Goal: Transaction & Acquisition: Purchase product/service

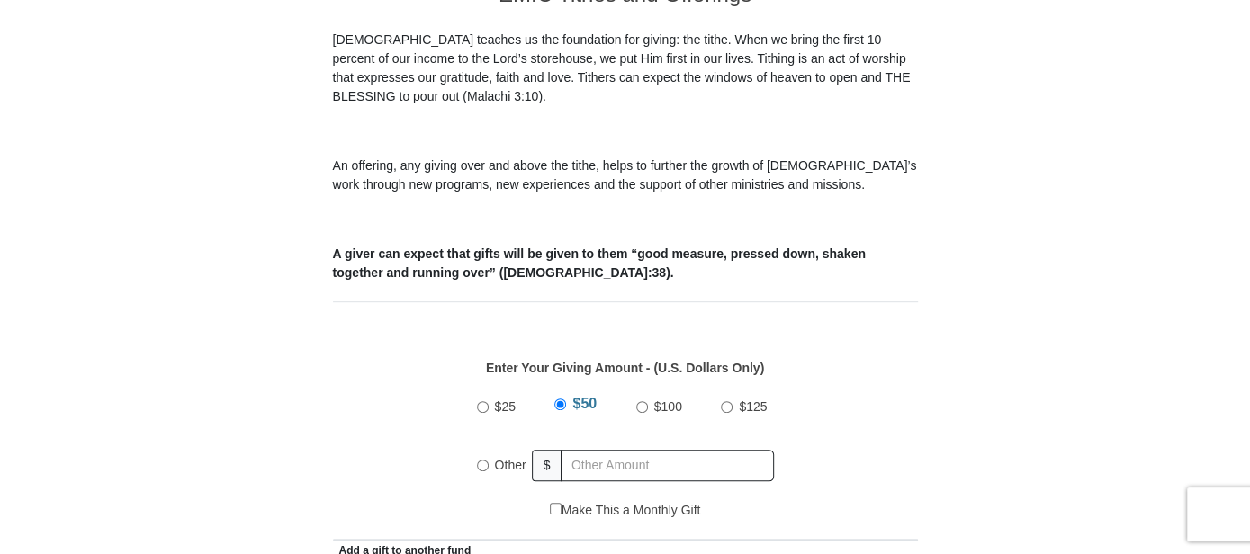
scroll to position [546, 0]
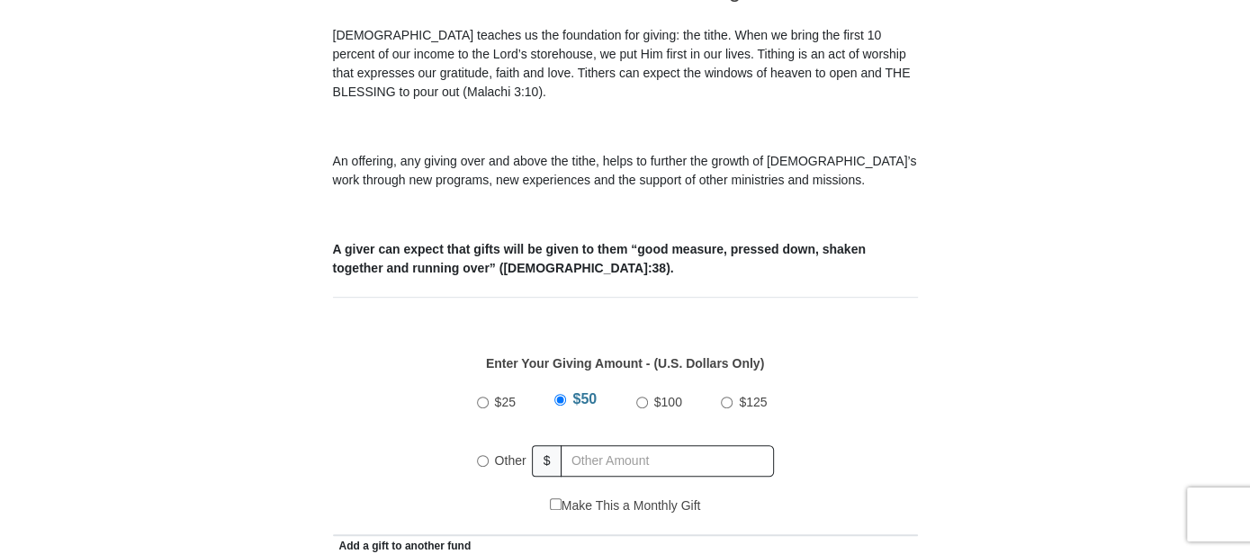
click at [639, 397] on input "$100" at bounding box center [642, 403] width 12 height 12
radio input "true"
click at [728, 397] on input "$125" at bounding box center [727, 403] width 12 height 12
radio input "true"
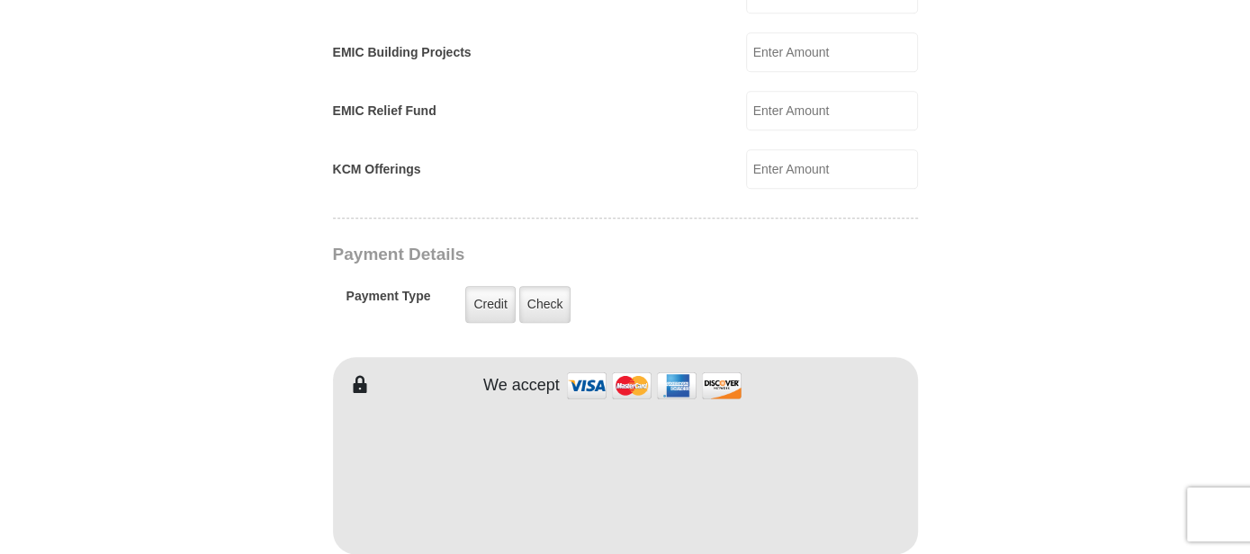
scroll to position [1262, 0]
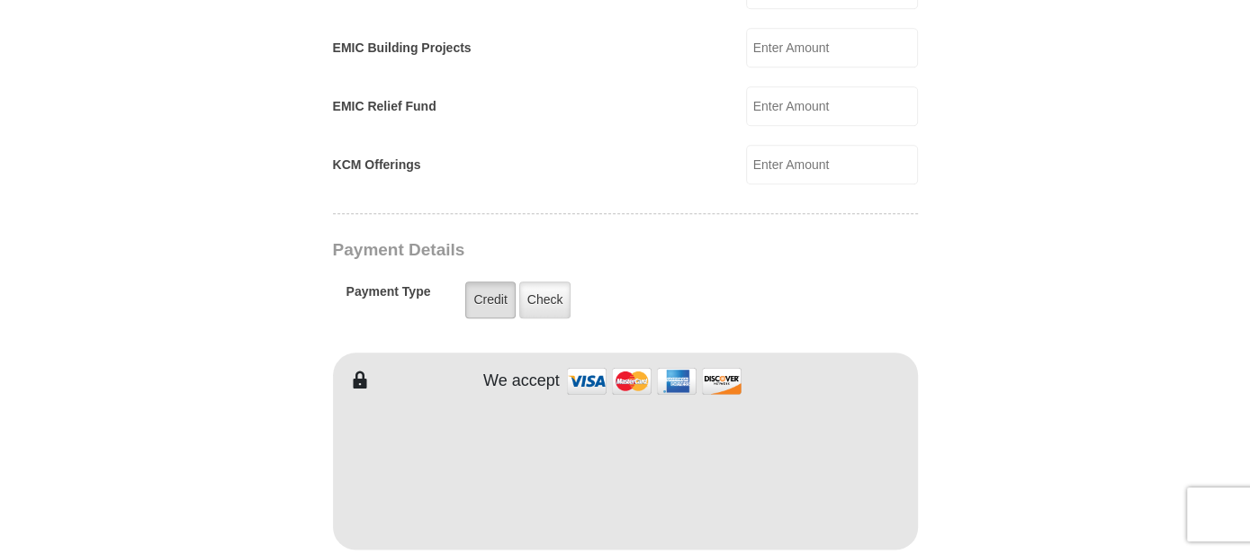
click at [490, 282] on label "Credit" at bounding box center [489, 300] width 49 height 37
click at [0, 0] on input "Credit" at bounding box center [0, 0] width 0 height 0
click at [587, 362] on img at bounding box center [654, 381] width 180 height 39
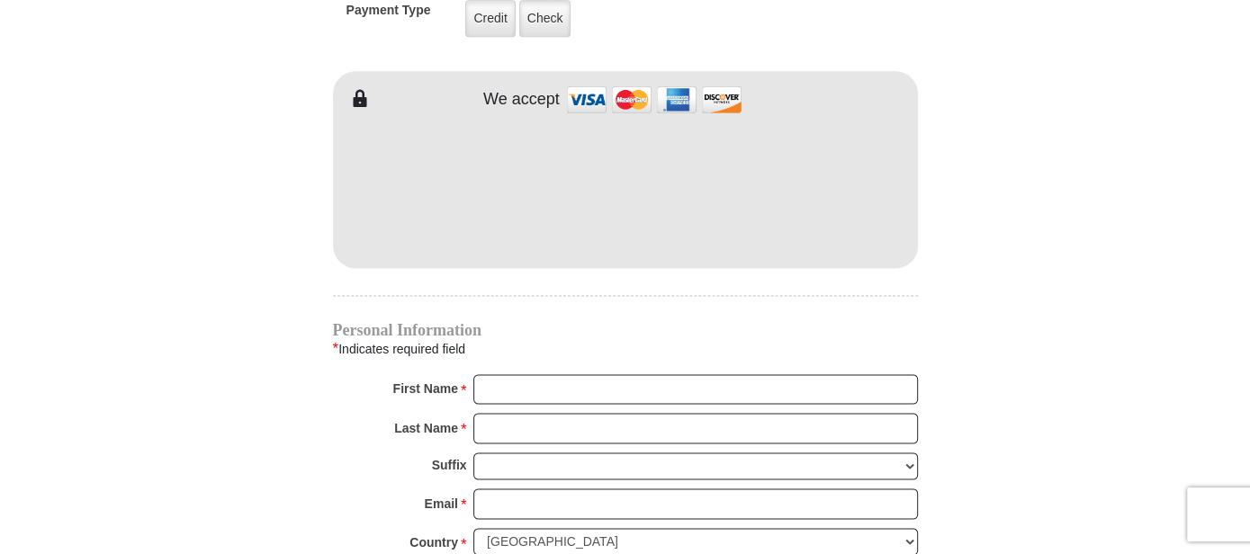
scroll to position [1543, 0]
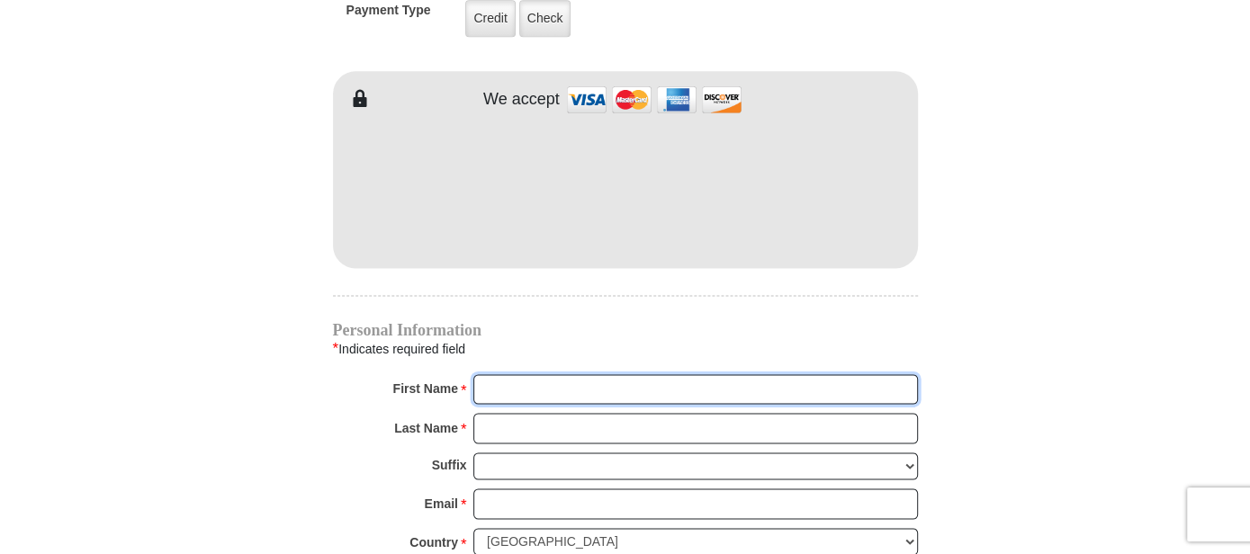
click at [541, 374] on input "First Name *" at bounding box center [695, 389] width 445 height 31
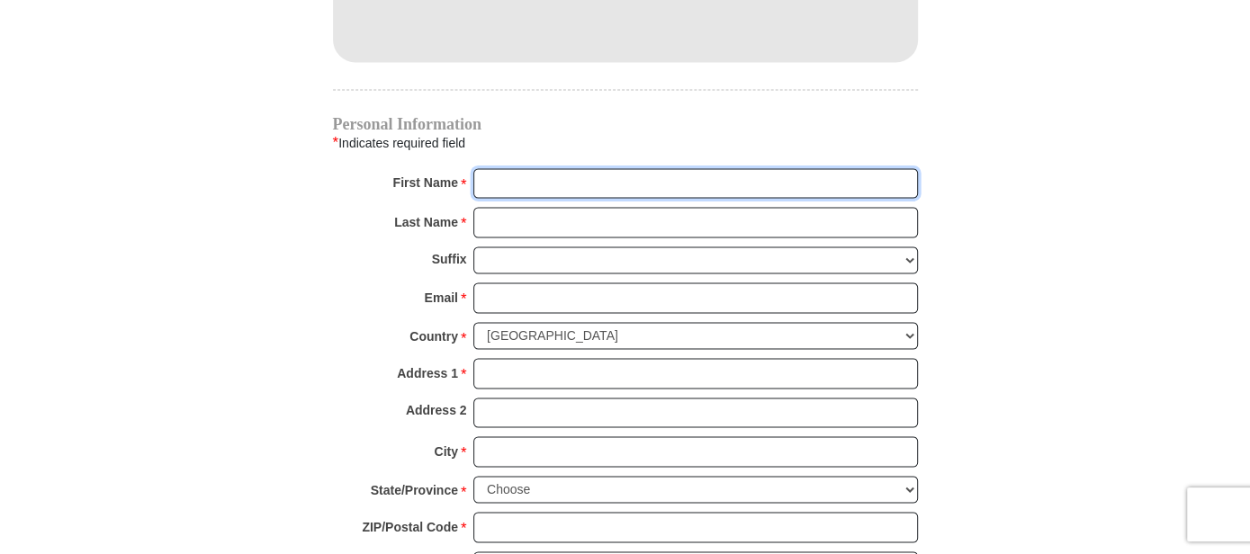
scroll to position [1751, 0]
click at [484, 166] on input "First Name *" at bounding box center [695, 181] width 445 height 31
type input "[PERSON_NAME]"
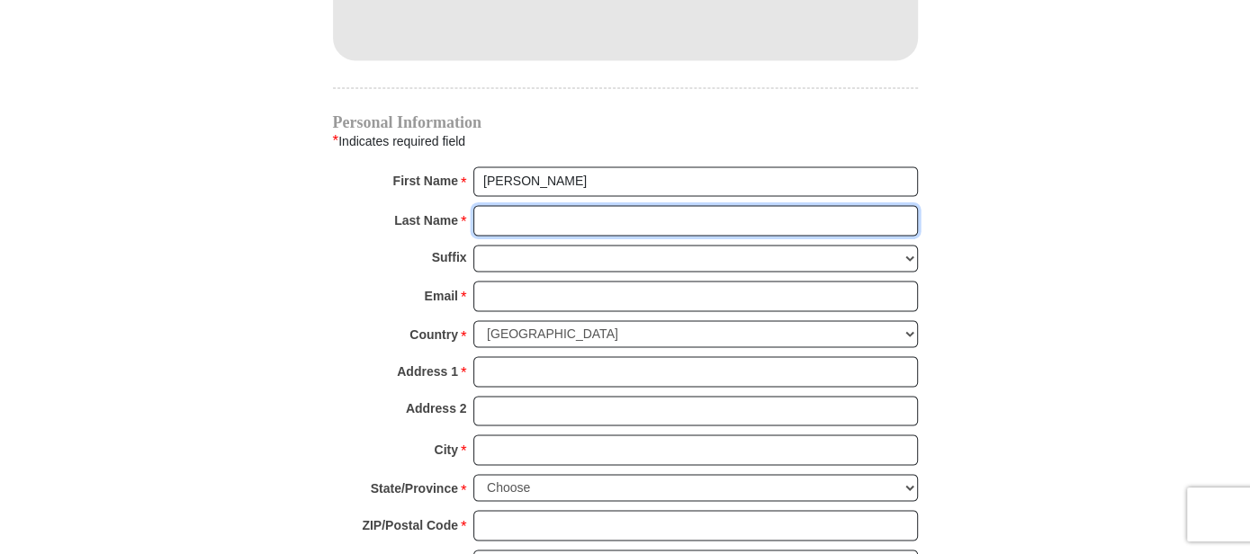
click at [546, 205] on input "Last Name *" at bounding box center [695, 220] width 445 height 31
type input "White"
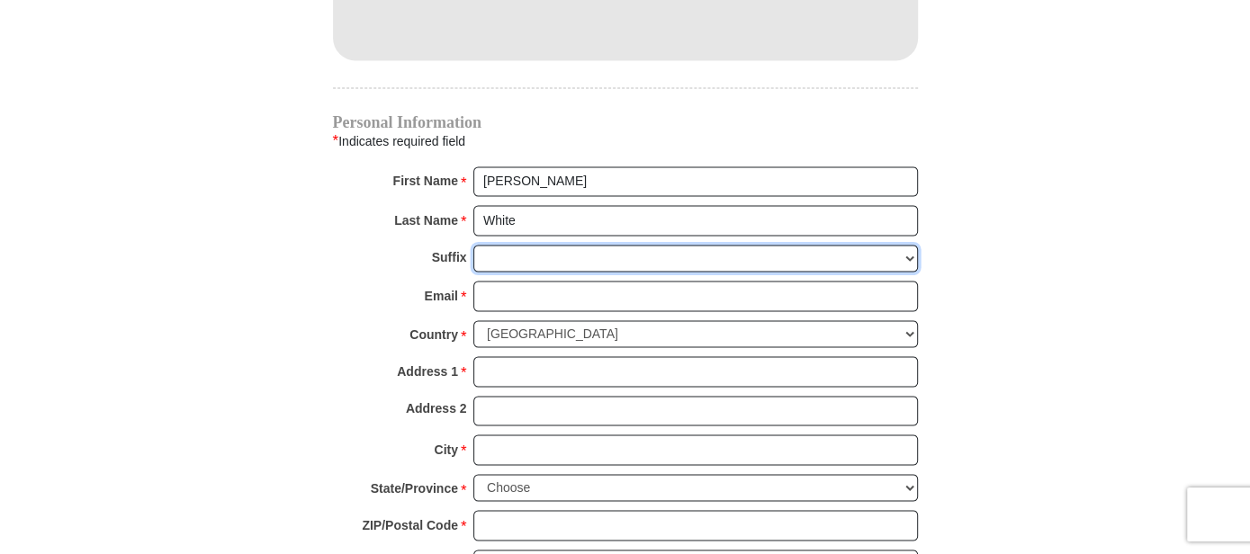
click at [519, 245] on select "[PERSON_NAME] I II III IV V VI" at bounding box center [695, 259] width 445 height 28
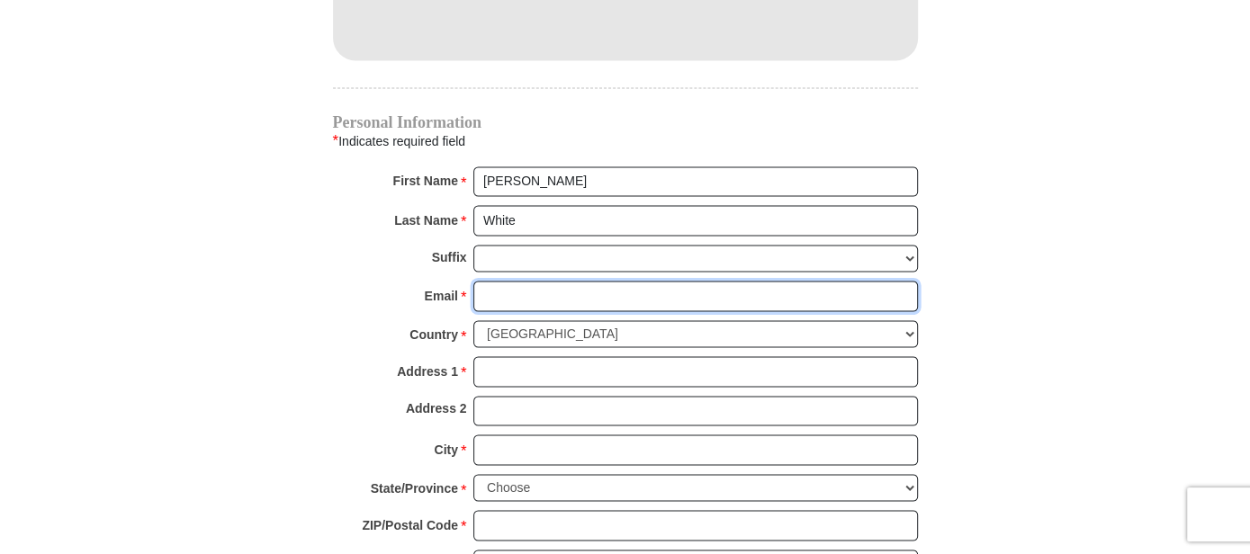
click at [499, 281] on input "Email *" at bounding box center [695, 296] width 445 height 31
type input "[EMAIL_ADDRESS][DOMAIN_NAME]"
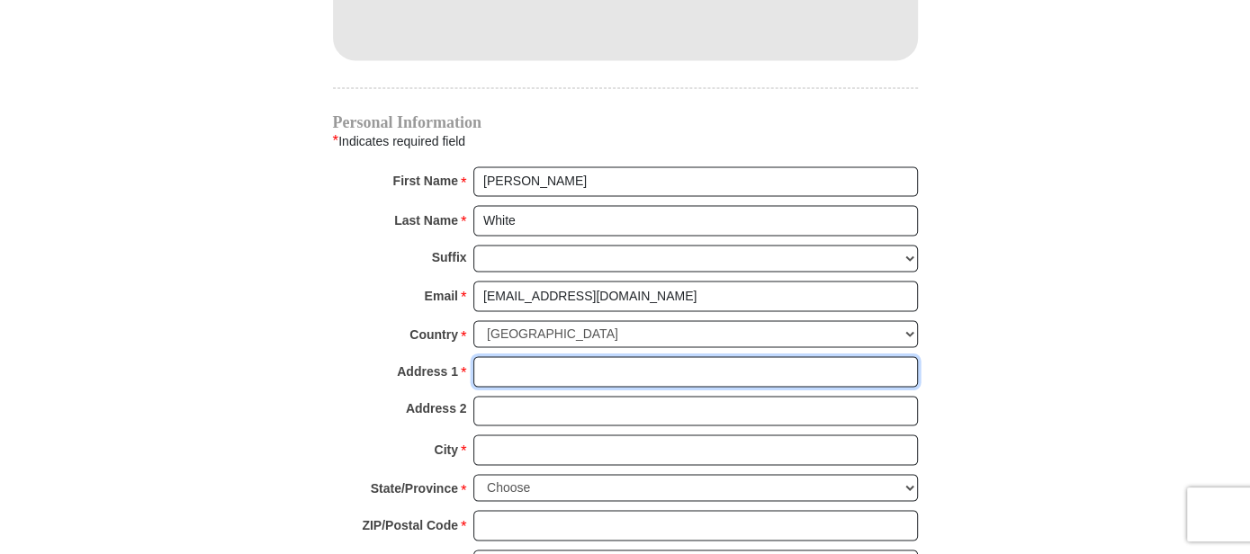
type input "[STREET_ADDRESS]"
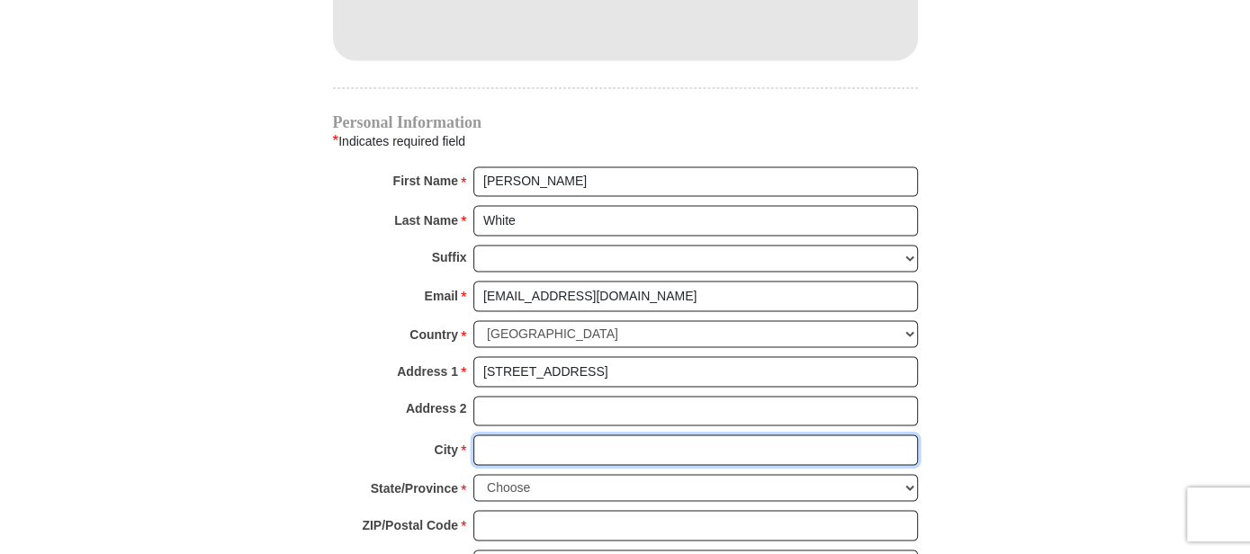
type input "MOBILE"
select select "AL"
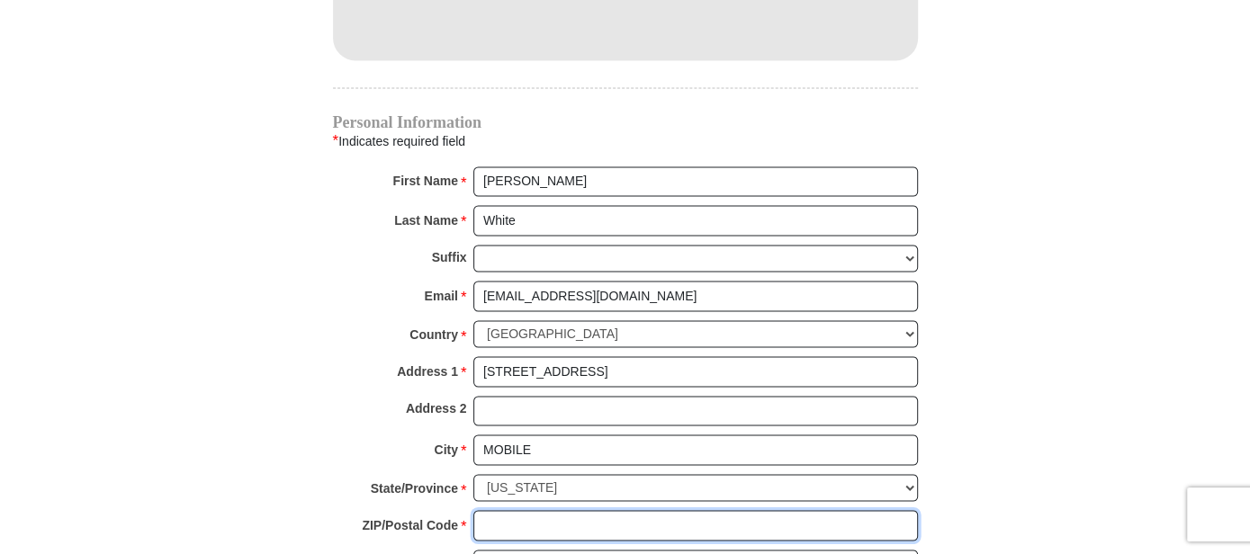
type input "36608"
type input "2513280497"
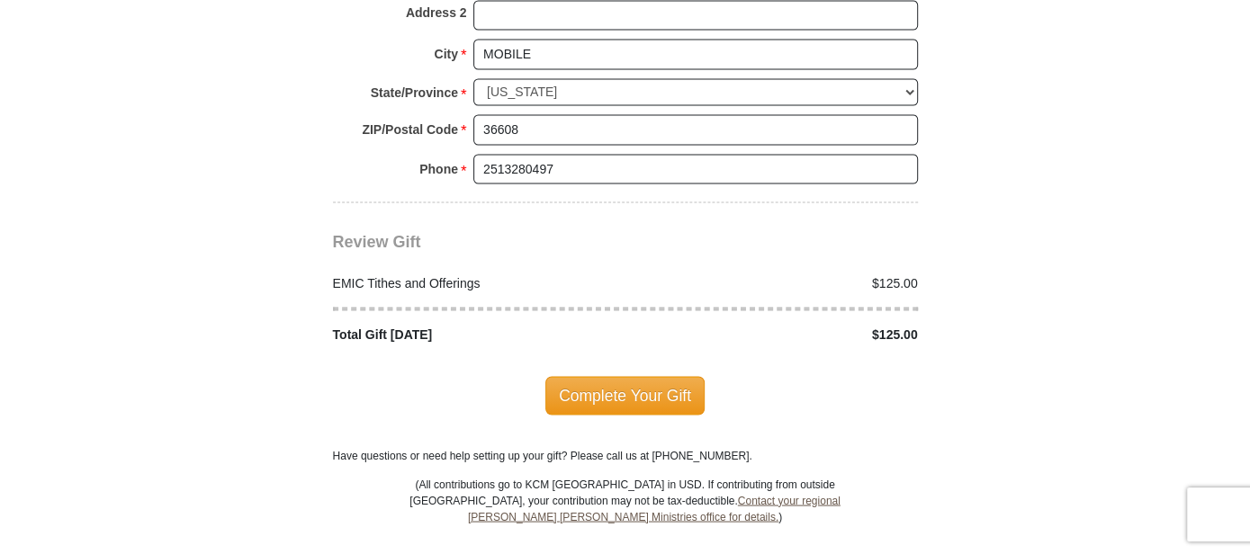
scroll to position [2148, 0]
click at [639, 375] on span "Complete Your Gift" at bounding box center [624, 394] width 159 height 38
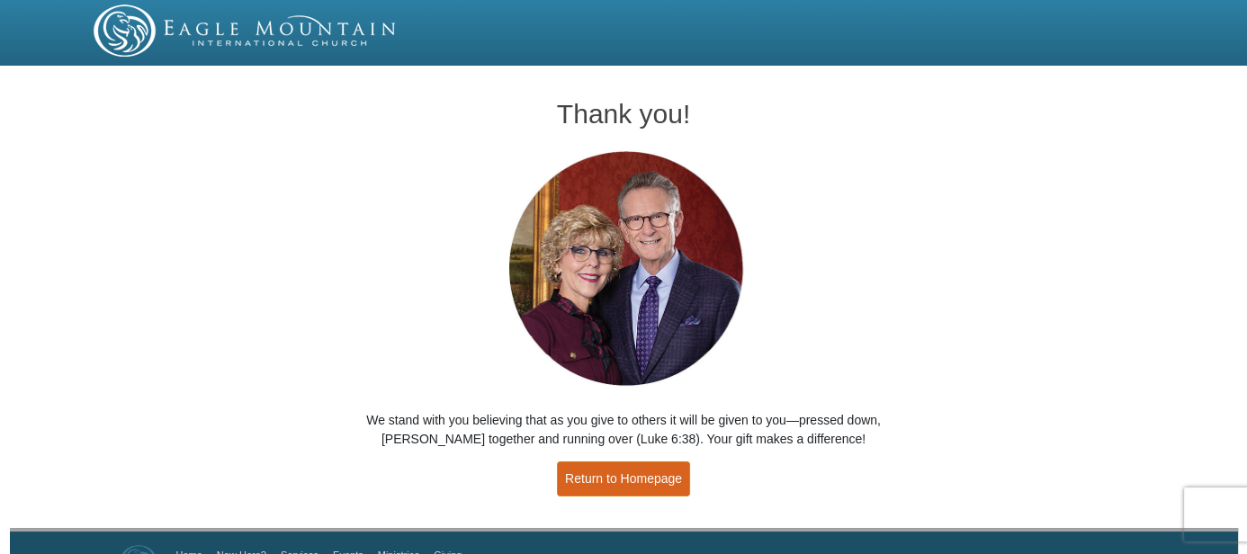
scroll to position [40, 0]
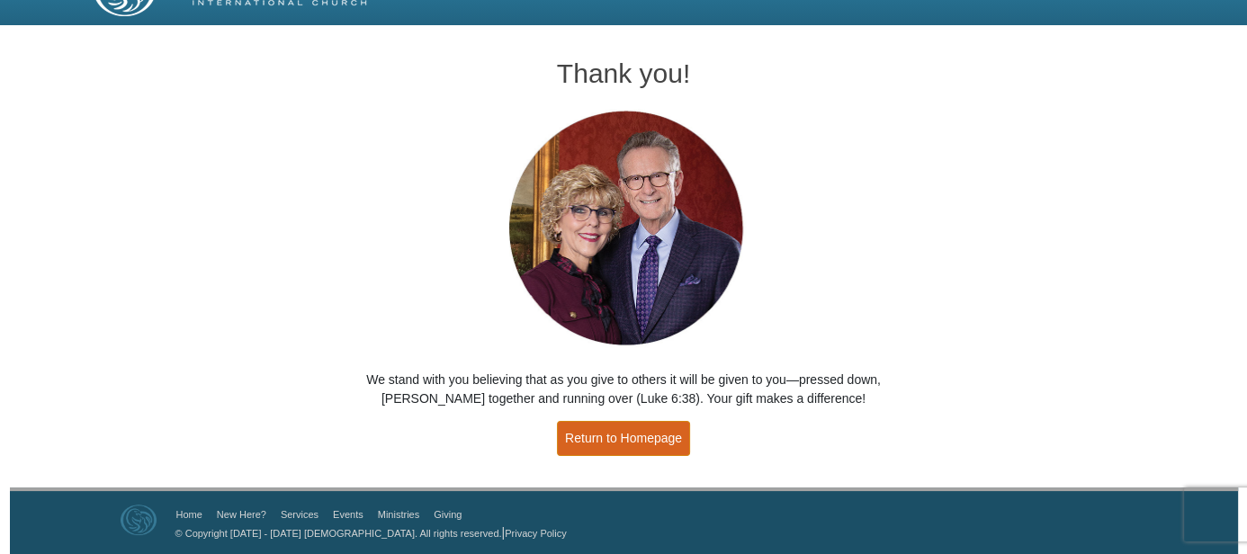
click at [629, 434] on link "Return to Homepage" at bounding box center [623, 438] width 133 height 35
